Goal: Check status: Check status

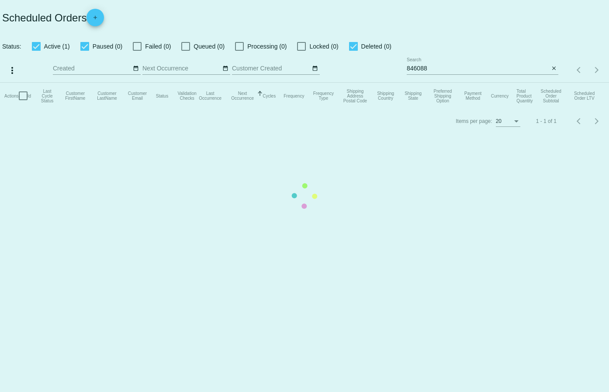
click at [554, 83] on mat-table "Actions Id Last Cycle Status Customer FirstName Customer LastName Customer Emai…" at bounding box center [304, 96] width 609 height 26
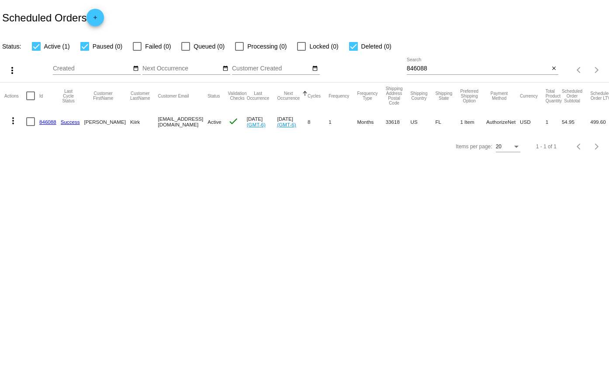
click at [553, 71] on mat-icon "close" at bounding box center [554, 68] width 6 height 7
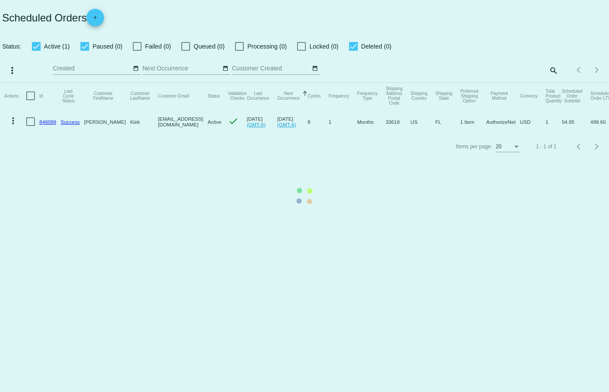
click at [553, 83] on mat-table "Actions Id Last Cycle Status Customer FirstName Customer LastName Customer Emai…" at bounding box center [304, 109] width 609 height 52
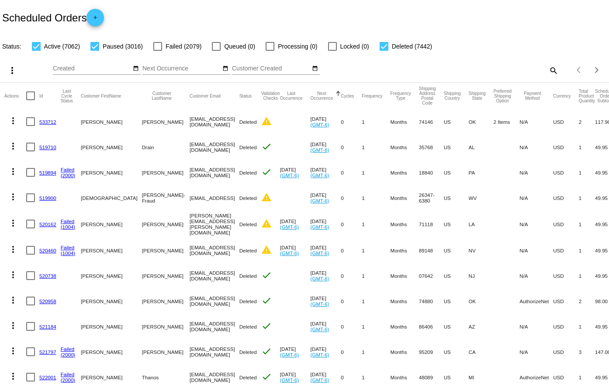
click at [548, 69] on mat-icon "search" at bounding box center [553, 70] width 10 height 14
click at [478, 69] on input "Search" at bounding box center [483, 68] width 152 height 7
paste input "786836"
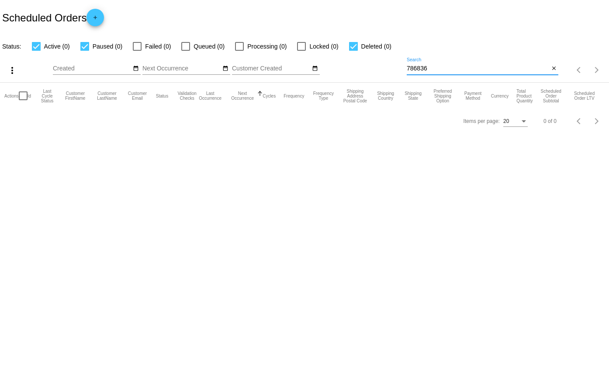
click at [436, 69] on input "786836" at bounding box center [478, 68] width 143 height 7
paste input "96726"
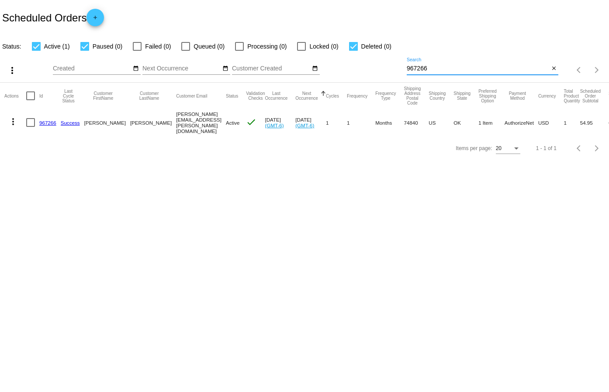
type input "967266"
click at [43, 121] on link "967266" at bounding box center [47, 123] width 17 height 6
